Goal: Find specific fact: Find specific fact

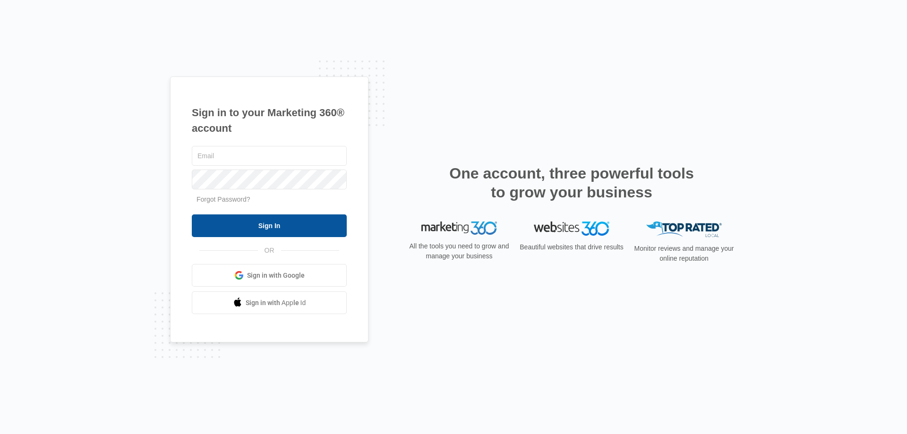
type input "[PERSON_NAME][EMAIL_ADDRESS][PERSON_NAME][DOMAIN_NAME]"
click at [285, 225] on input "Sign In" at bounding box center [269, 226] width 155 height 23
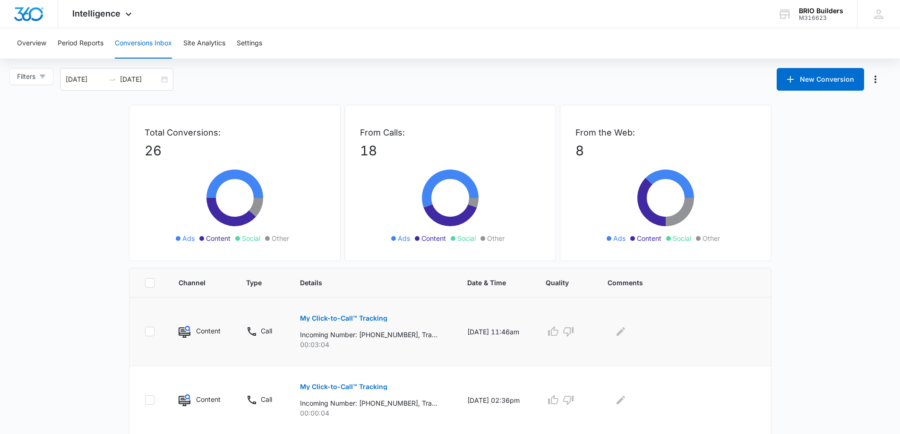
click at [334, 318] on p "My Click-to-Call™ Tracking" at bounding box center [343, 318] width 87 height 7
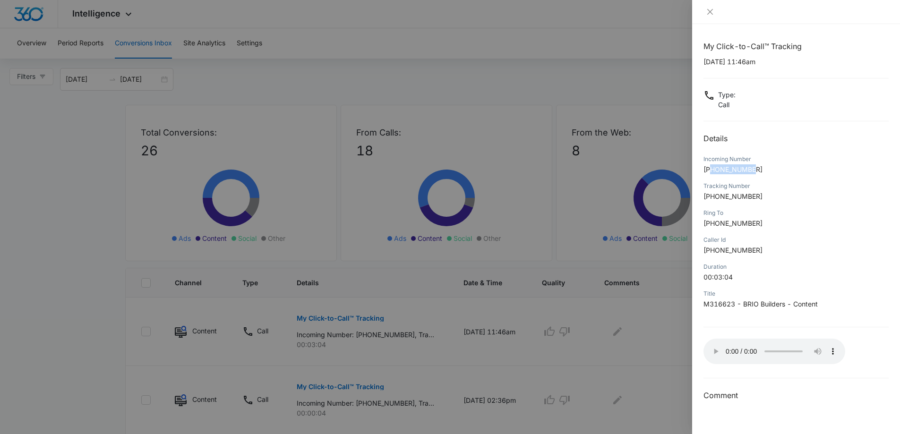
drag, startPoint x: 758, startPoint y: 170, endPoint x: 713, endPoint y: 171, distance: 44.9
click at [713, 171] on p "+17262480081" at bounding box center [796, 169] width 185 height 10
copy span "7262480081"
click at [708, 9] on icon "close" at bounding box center [710, 12] width 8 height 8
